Goal: Navigation & Orientation: Understand site structure

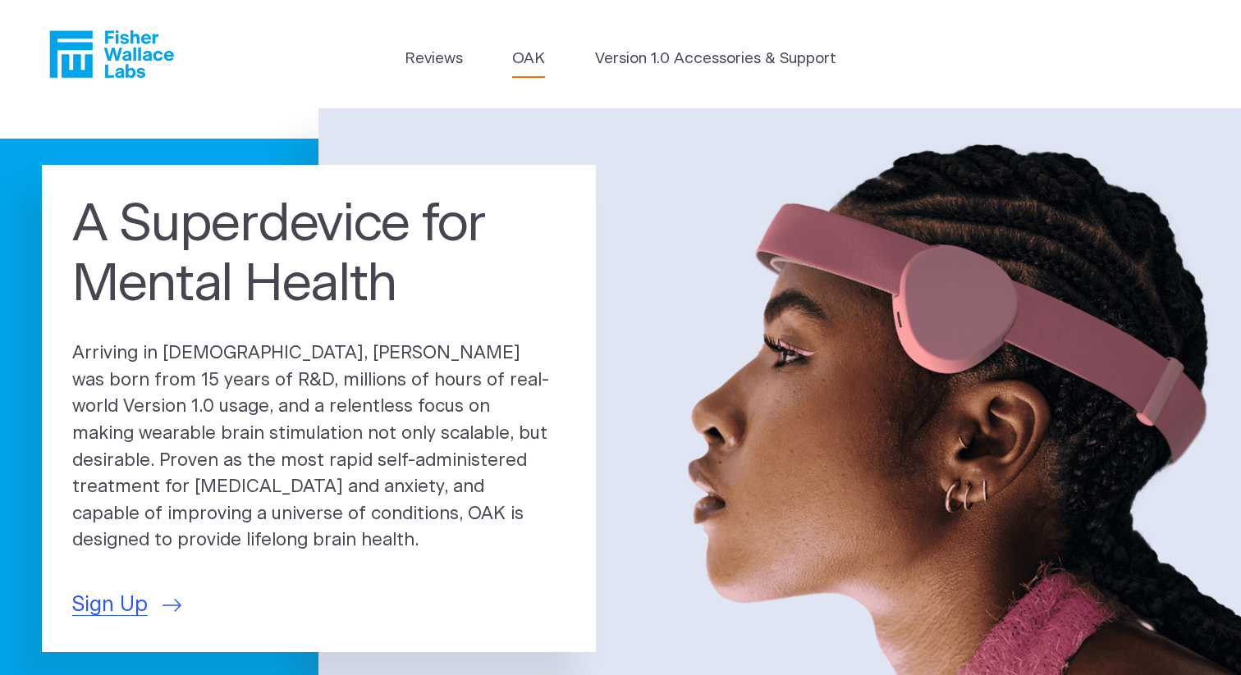
click at [523, 53] on link "OAK" at bounding box center [528, 59] width 33 height 23
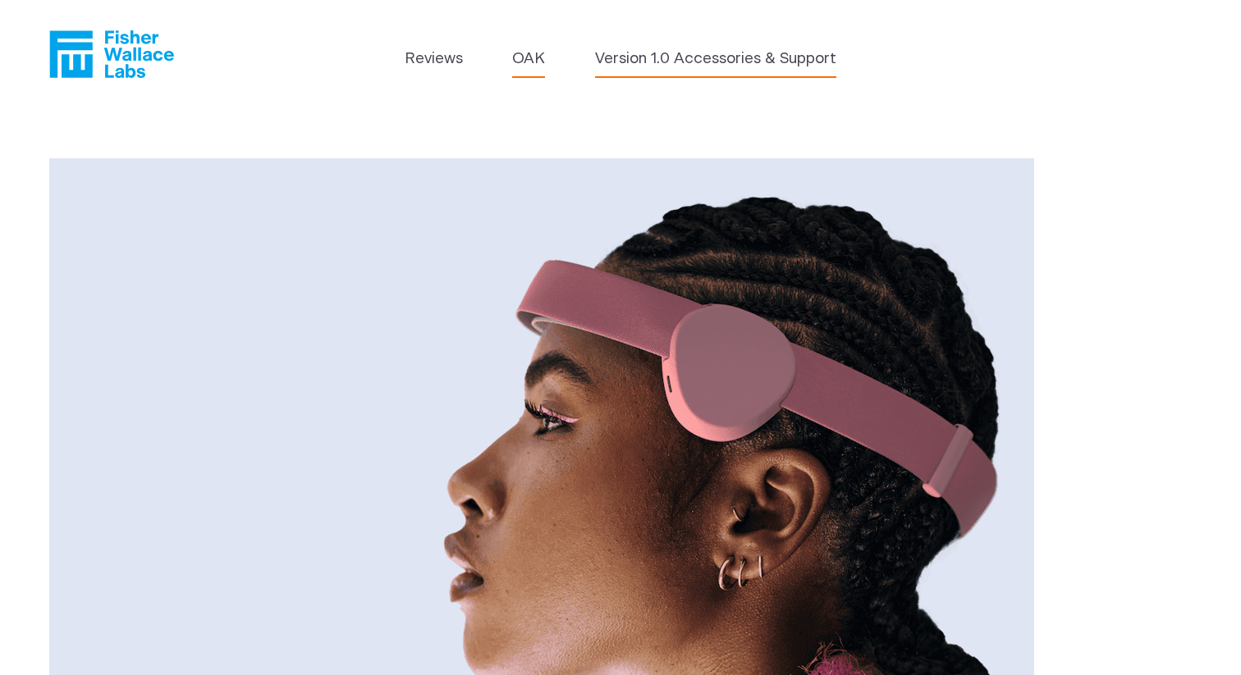
click at [710, 61] on link "Version 1.0 Accessories & Support" at bounding box center [715, 59] width 241 height 23
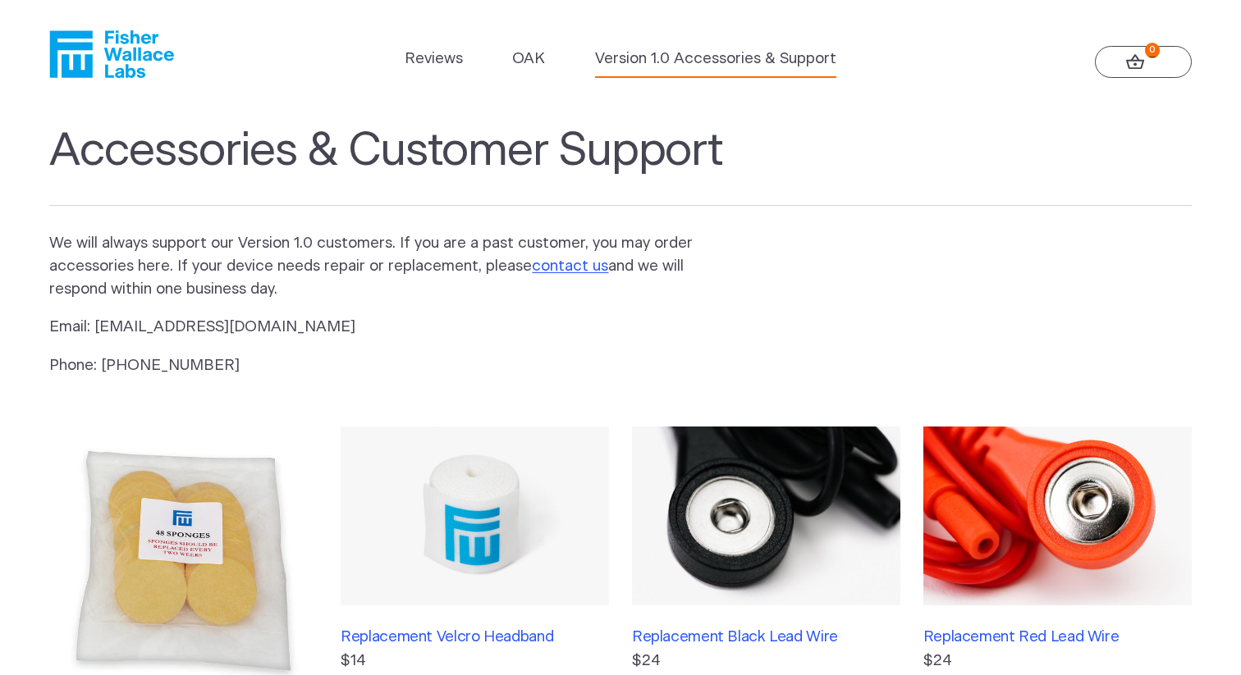
click at [1132, 63] on icon at bounding box center [1135, 62] width 19 height 16
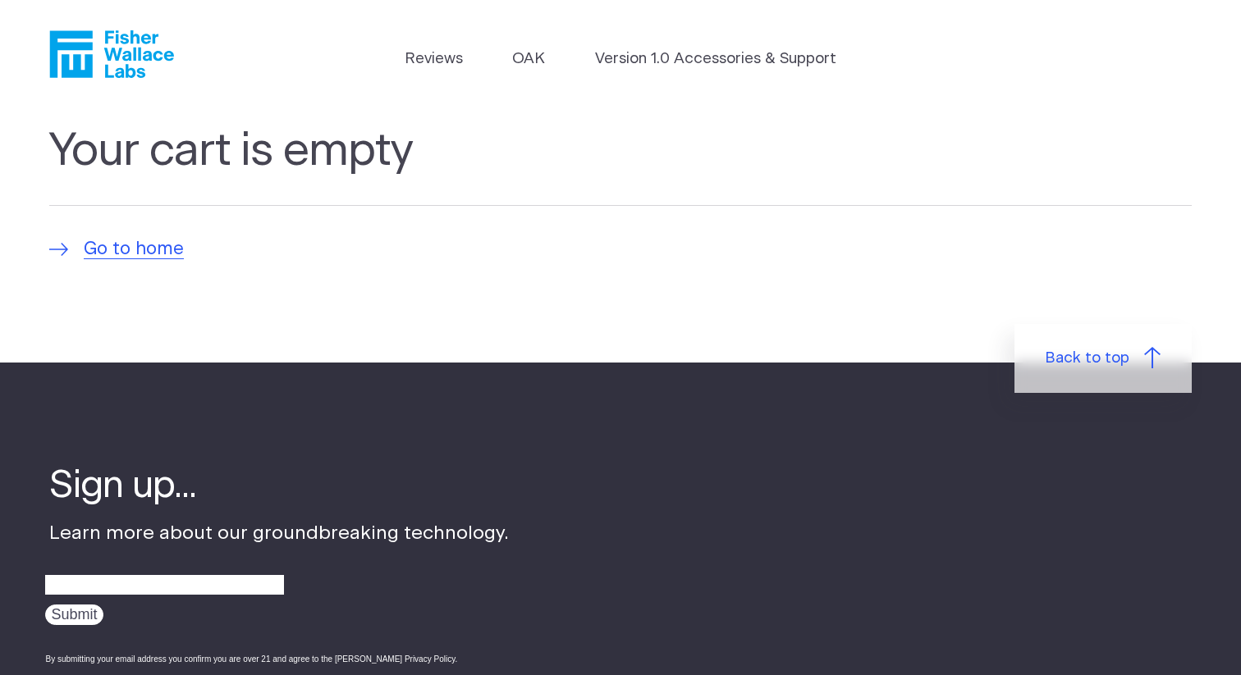
click at [103, 51] on icon "Fisher Wallace" at bounding box center [111, 54] width 125 height 48
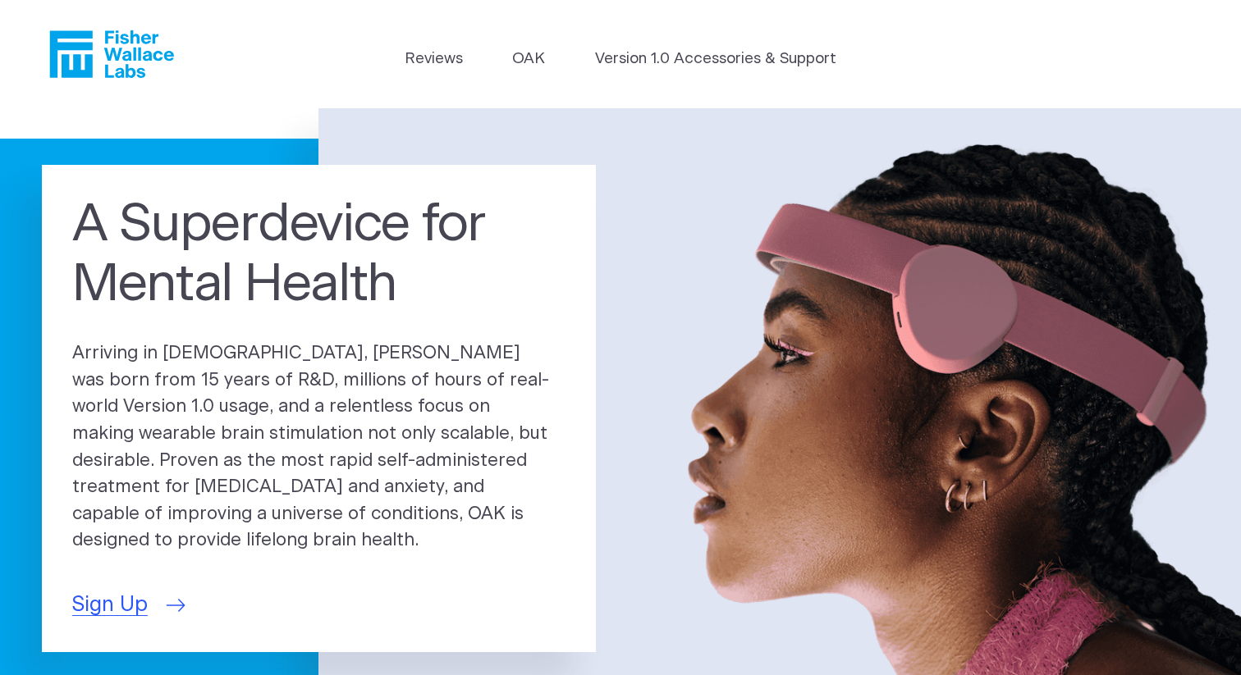
click at [115, 592] on span "Sign Up" at bounding box center [110, 605] width 76 height 31
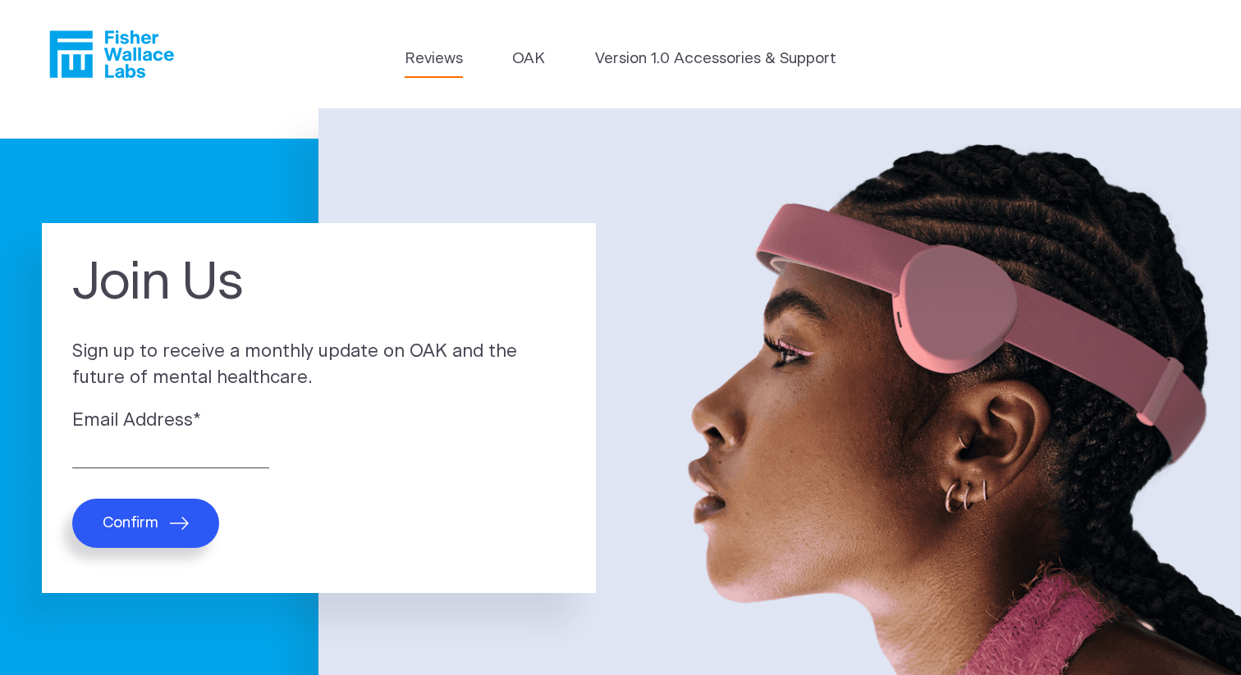
click at [446, 55] on link "Reviews" at bounding box center [434, 59] width 58 height 23
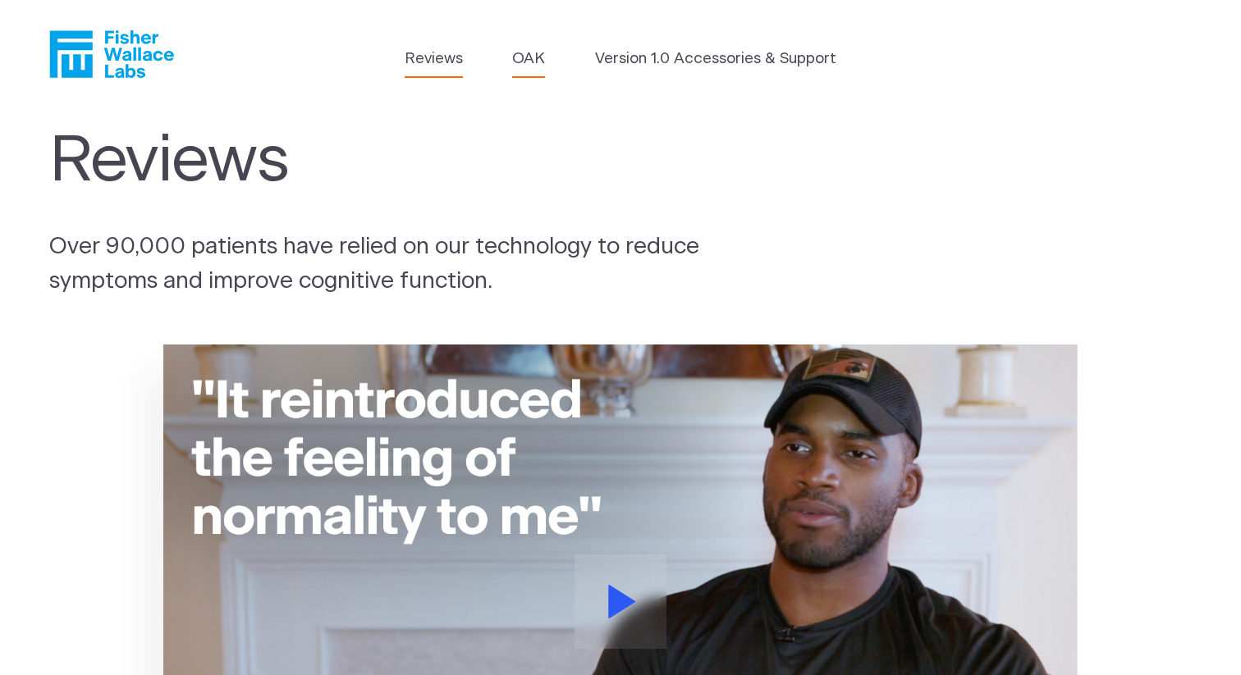
click at [537, 53] on link "OAK" at bounding box center [528, 59] width 33 height 23
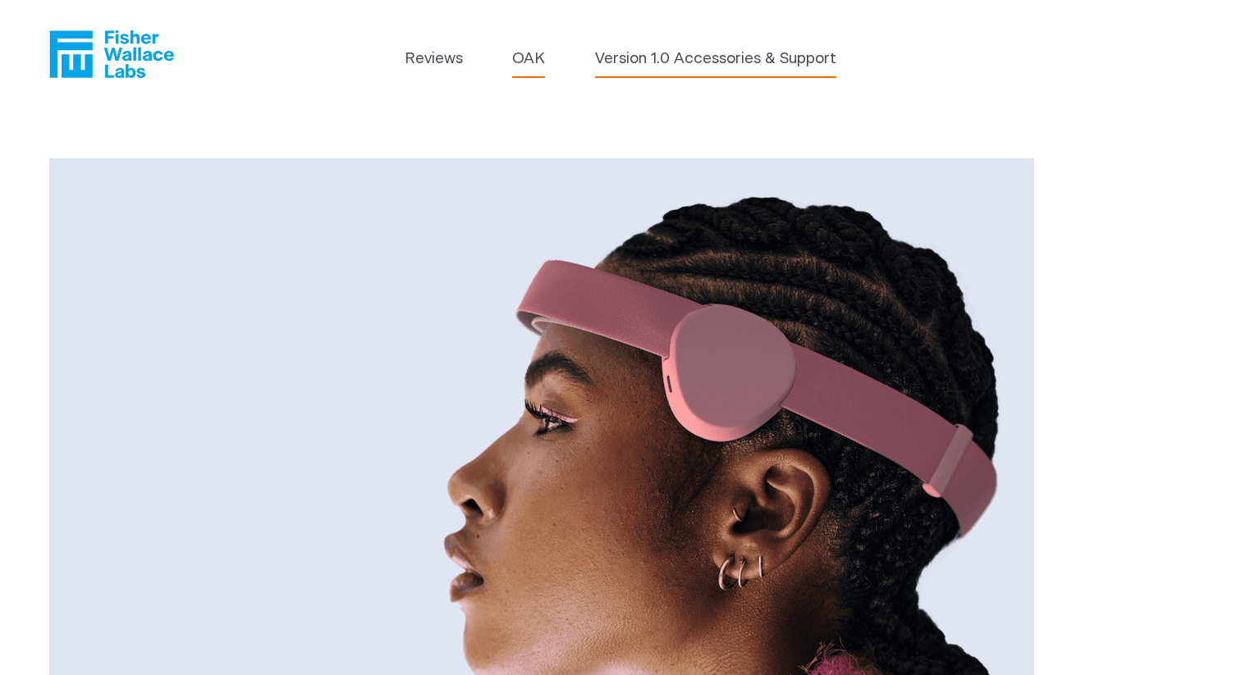
click at [676, 58] on link "Version 1.0 Accessories & Support" at bounding box center [715, 59] width 241 height 23
